Goal: Task Accomplishment & Management: Manage account settings

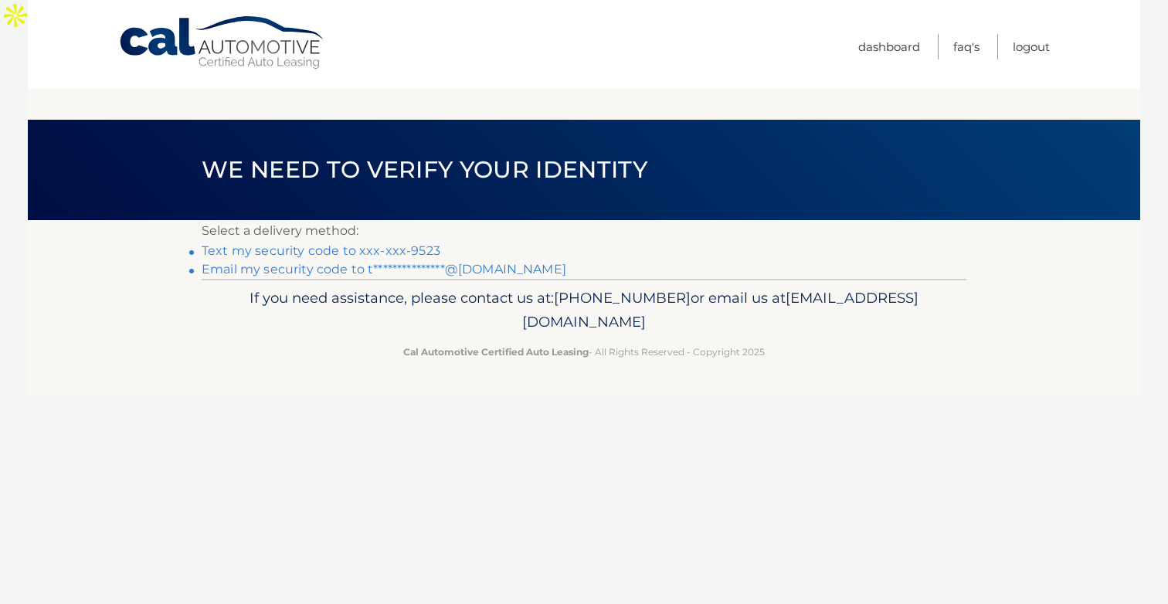
click at [429, 243] on link "Text my security code to xxx-xxx-9523" at bounding box center [321, 250] width 239 height 15
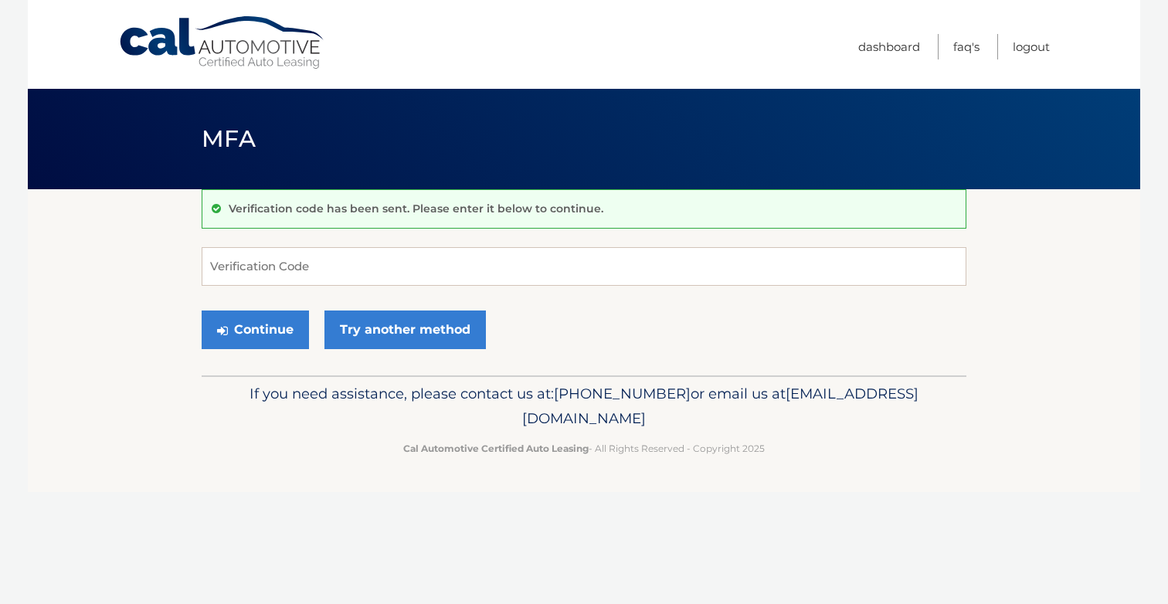
click at [429, 289] on form "Verification Code Continue Try another method" at bounding box center [584, 302] width 765 height 110
click at [436, 267] on input "Verification Code" at bounding box center [584, 266] width 765 height 39
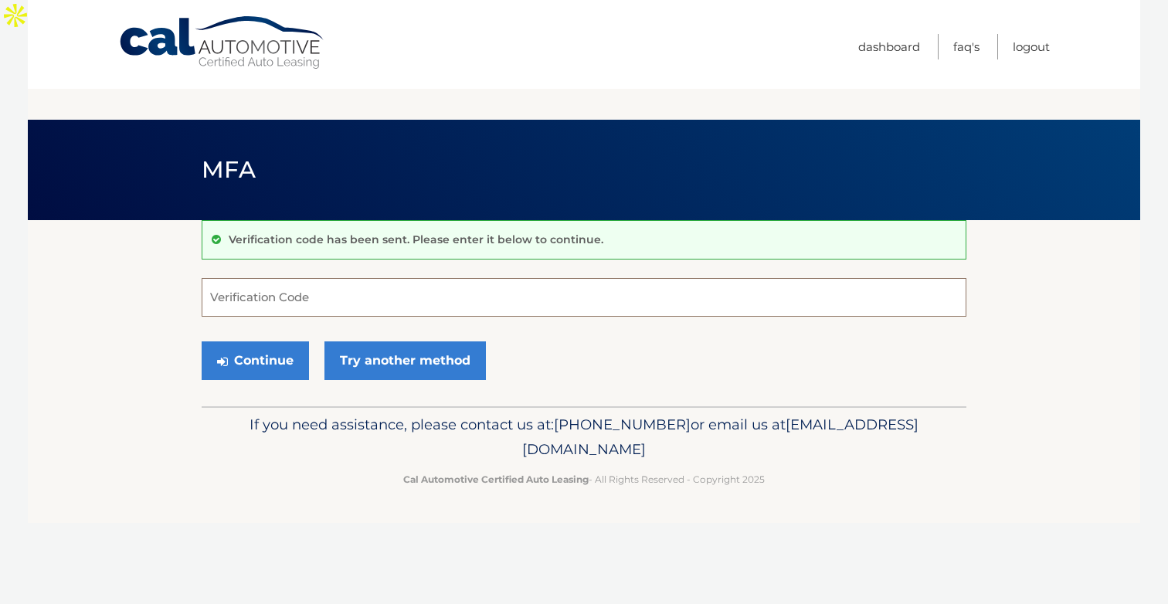
paste input "768751"
type input "768751"
click at [277, 342] on button "Continue" at bounding box center [255, 361] width 107 height 39
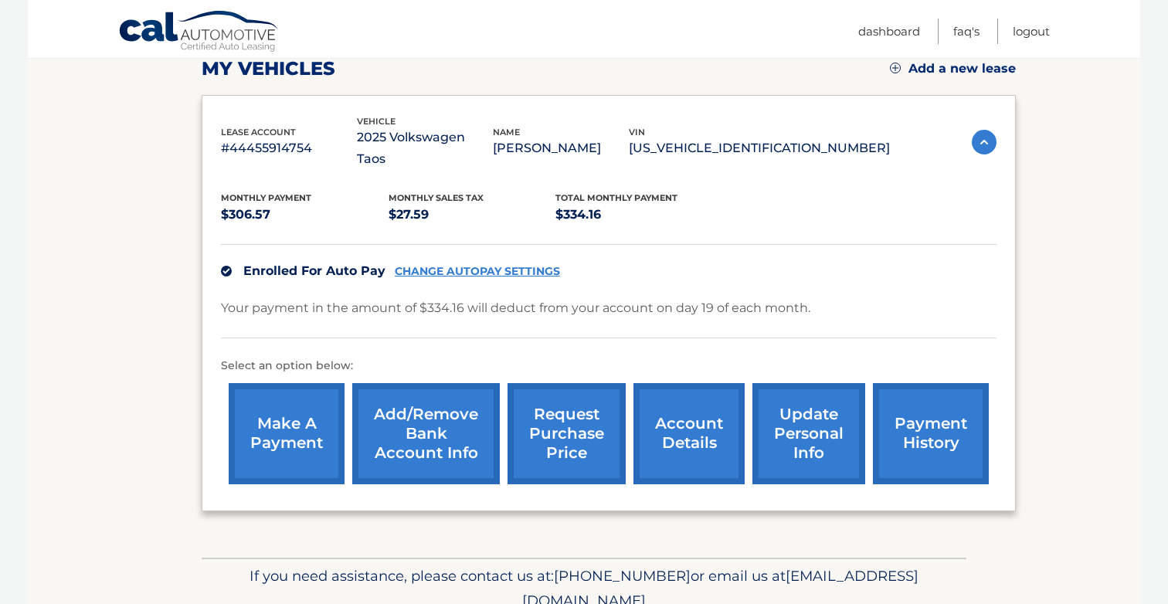
scroll to position [274, 0]
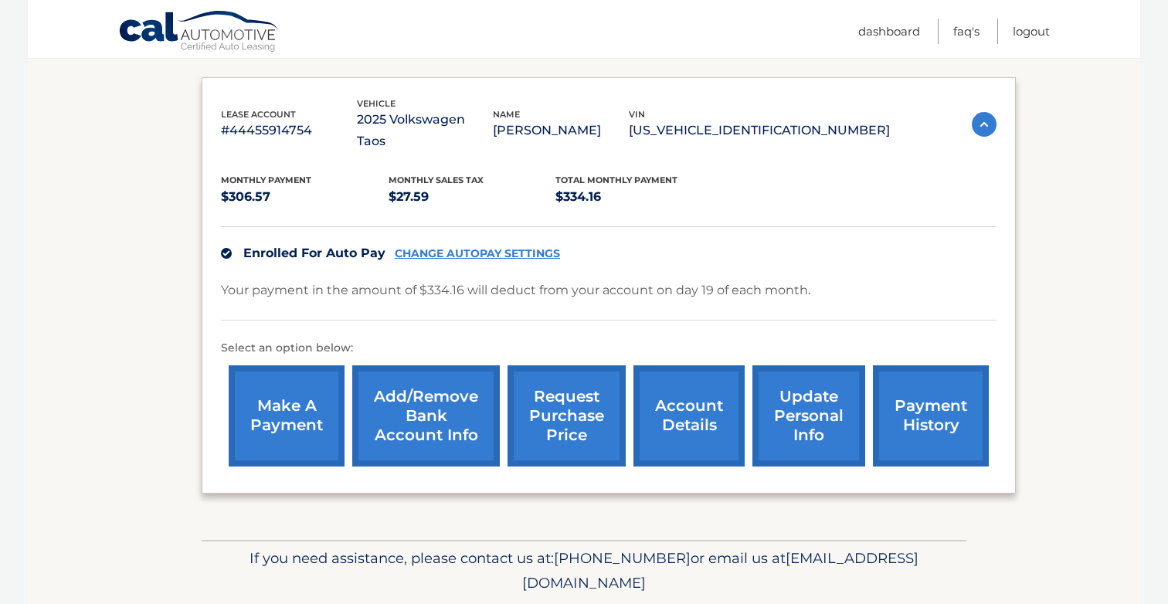
click at [485, 247] on link "CHANGE AUTOPAY SETTINGS" at bounding box center [477, 253] width 165 height 13
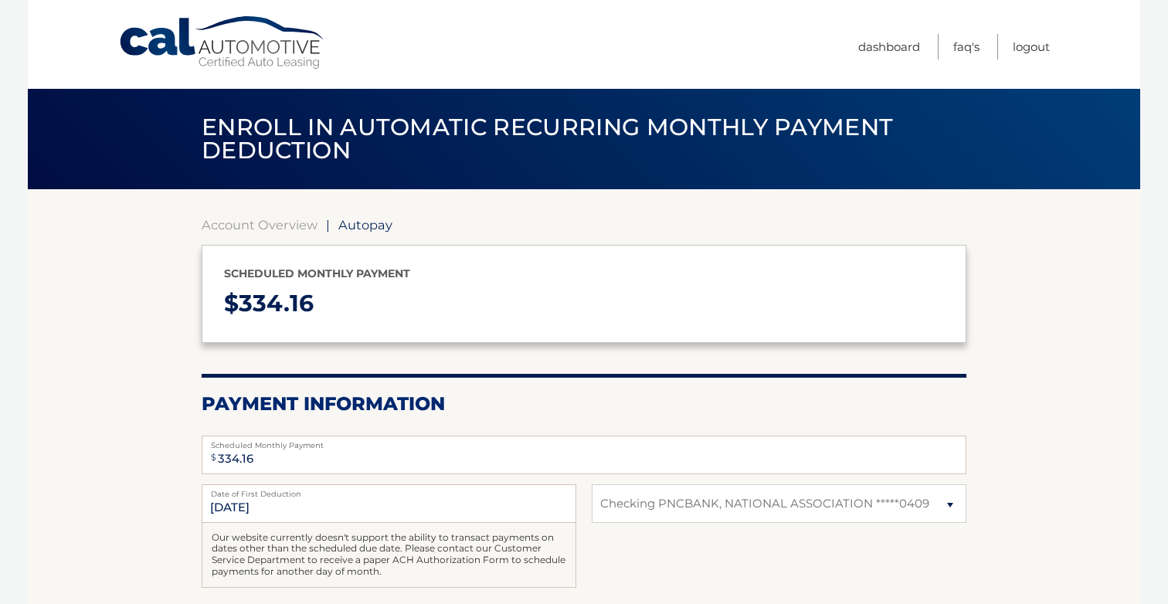
select select "YTQ4Yzk4MWYtNjI2Zi00OTk3LWE3ZmItMzkyZjRjYTM3MzMy"
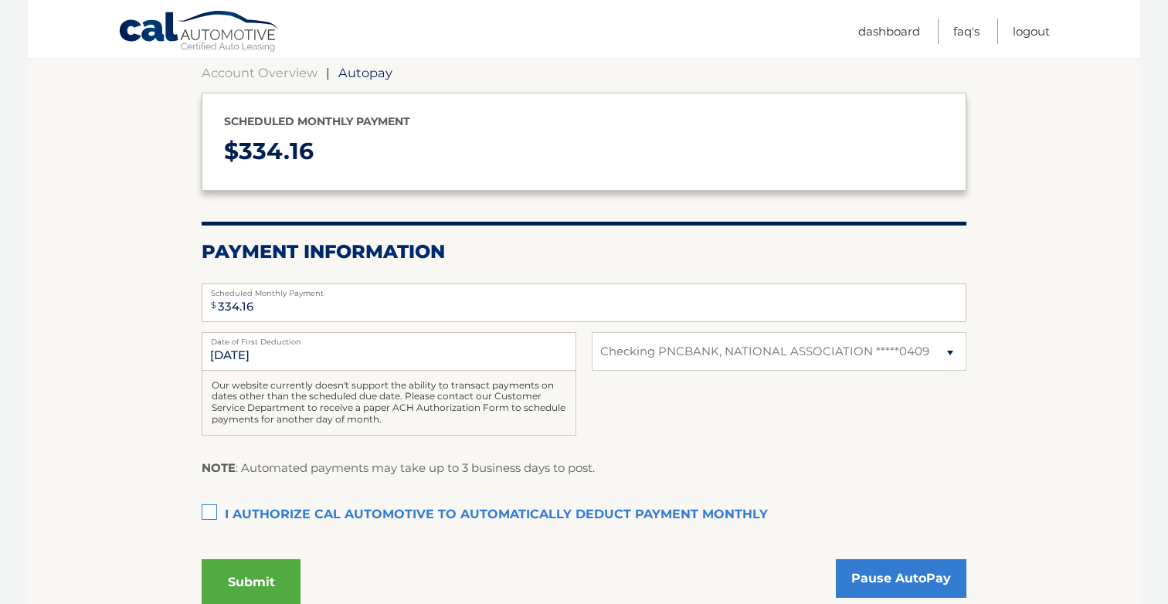
scroll to position [184, 0]
click at [914, 559] on link "Pause AutoPay" at bounding box center [901, 578] width 131 height 39
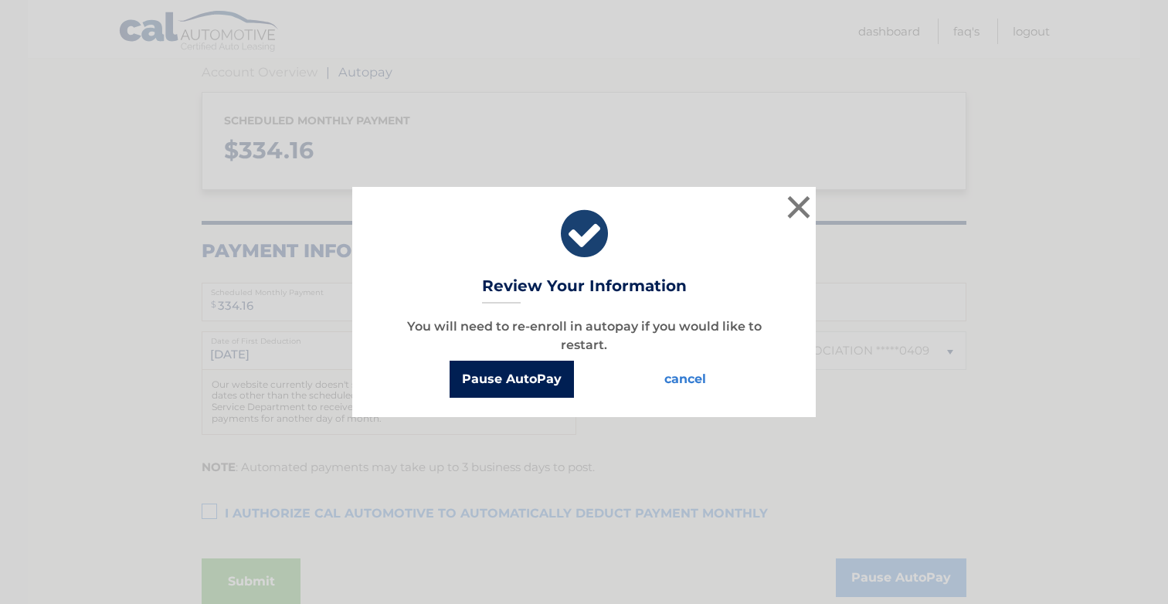
click at [542, 389] on button "Pause AutoPay" at bounding box center [512, 379] width 124 height 37
click at [542, 375] on button "Pause AutoPay" at bounding box center [512, 379] width 124 height 37
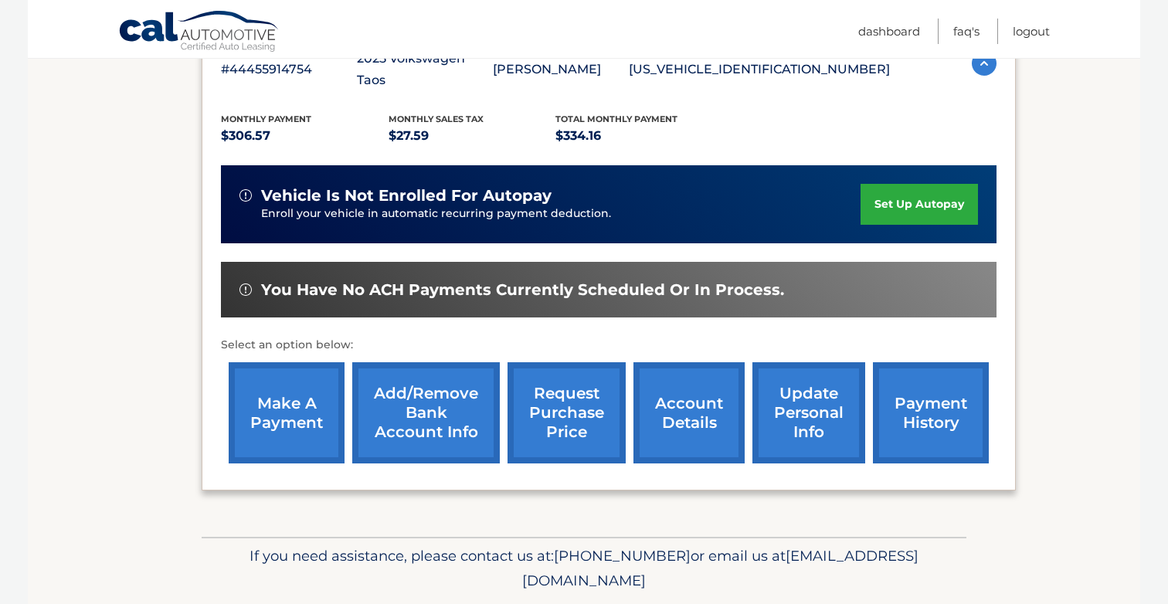
scroll to position [307, 0]
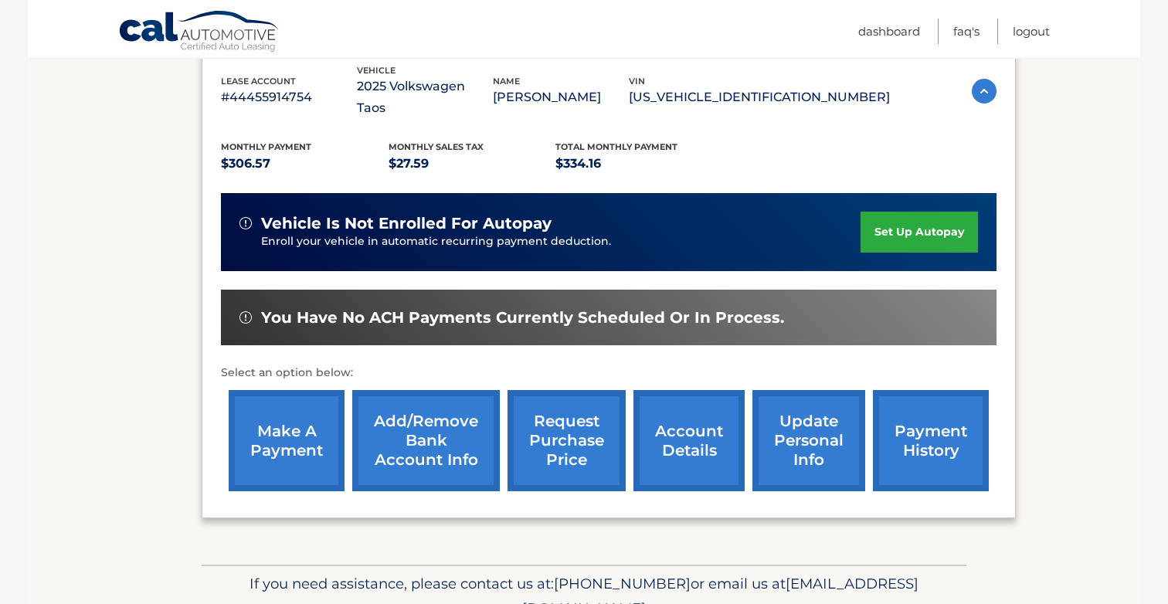
click at [283, 407] on link "make a payment" at bounding box center [287, 440] width 116 height 101
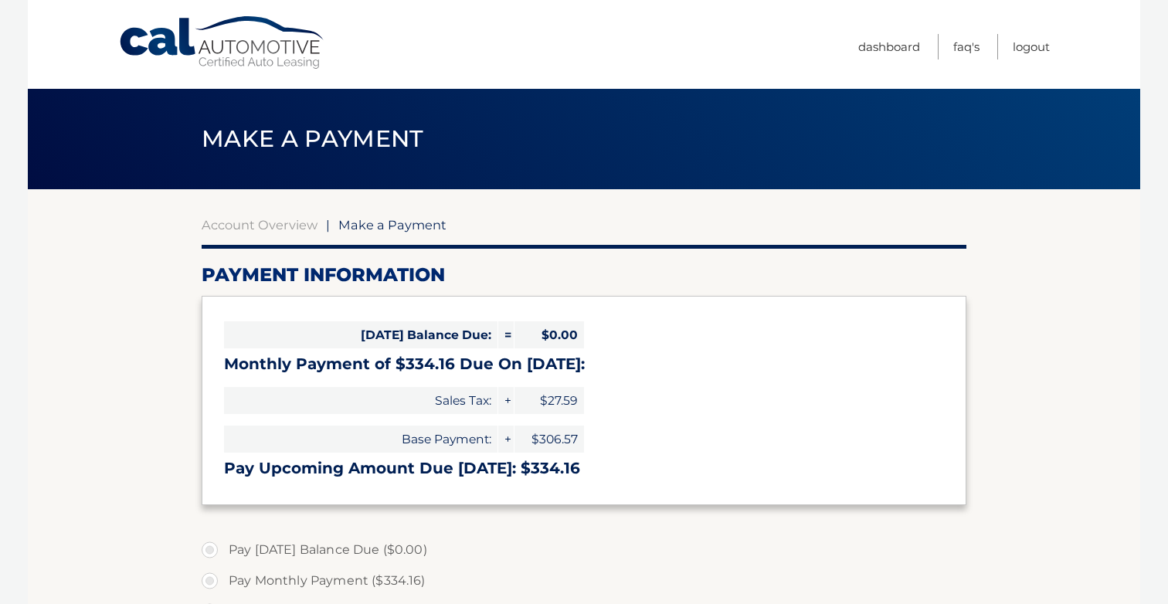
select select "YTQ4Yzk4MWYtNjI2Zi00OTk3LWE3ZmItMzkyZjRjYTM3MzMy"
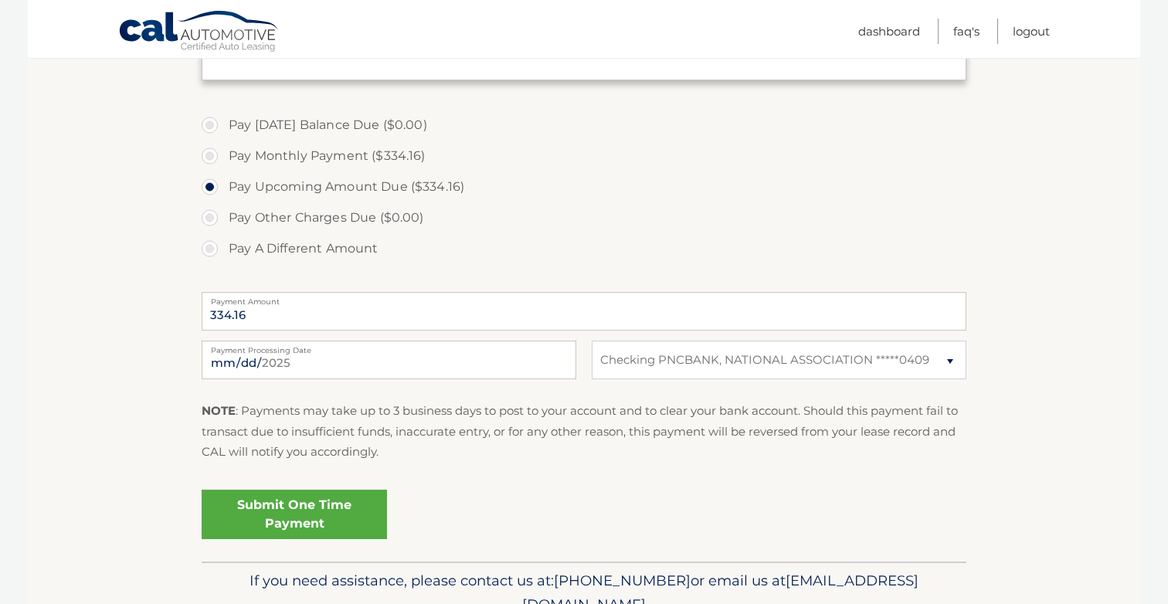
scroll to position [461, 0]
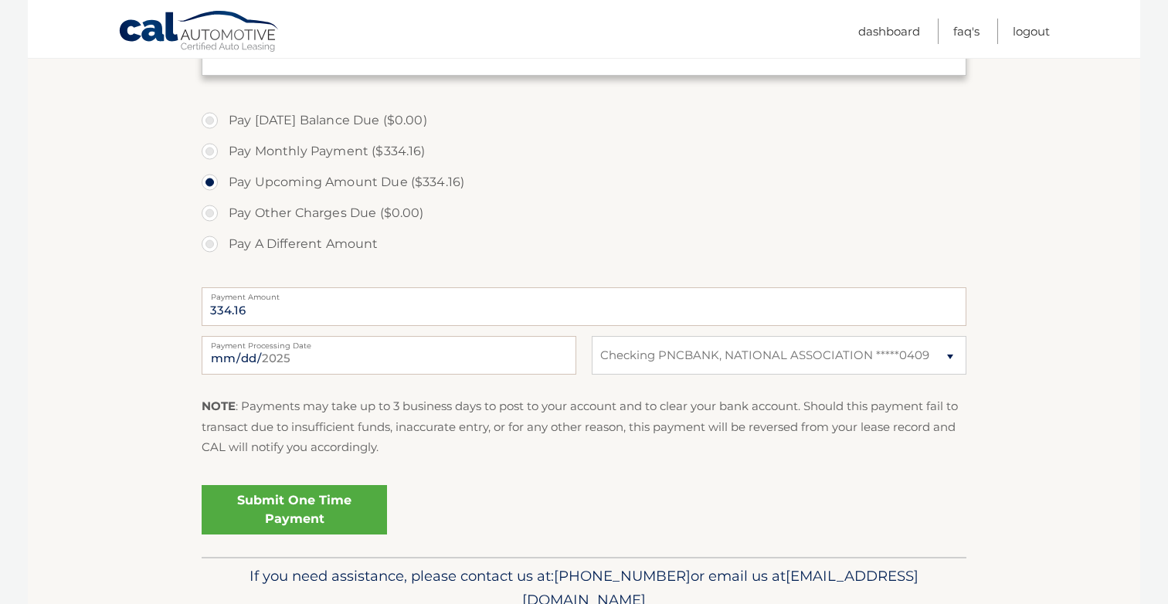
click at [374, 485] on link "Submit One Time Payment" at bounding box center [294, 509] width 185 height 49
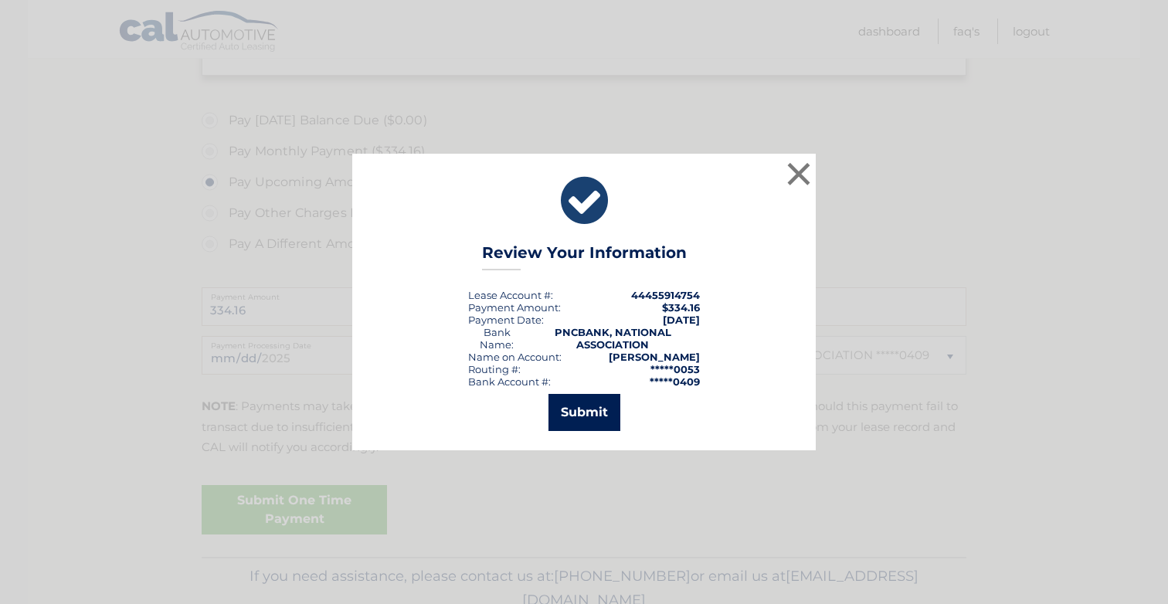
click at [619, 426] on button "Submit" at bounding box center [585, 412] width 72 height 37
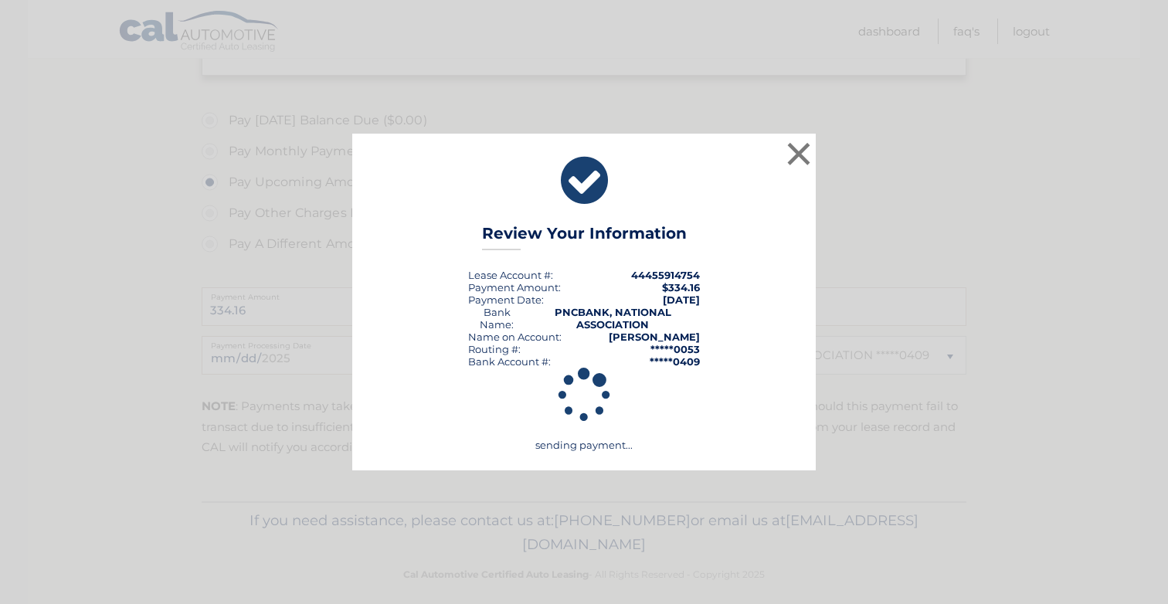
scroll to position [444, 0]
